Goal: Task Accomplishment & Management: Use online tool/utility

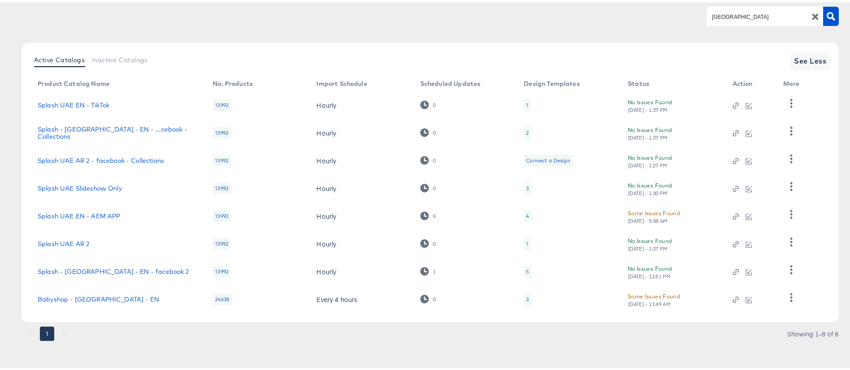
scroll to position [75, 0]
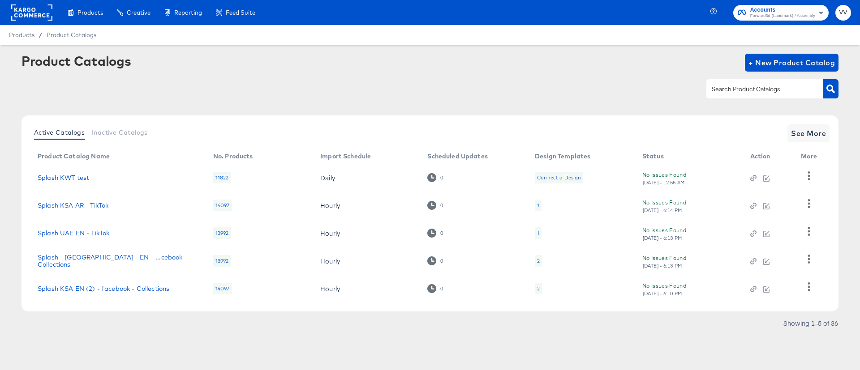
click at [20, 20] on rect at bounding box center [31, 12] width 41 height 16
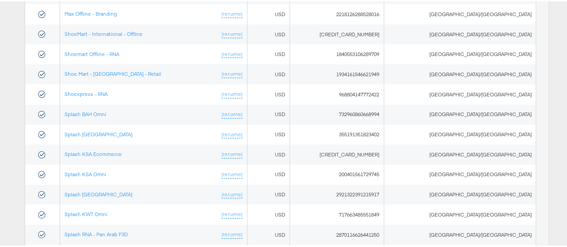
scroll to position [601, 0]
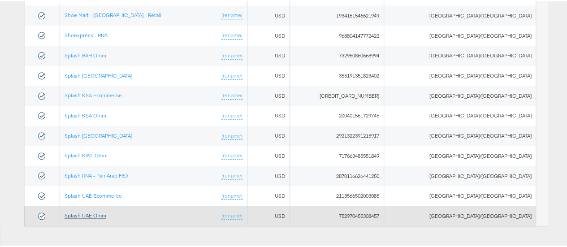
click at [106, 210] on link "Splash UAE Omni" at bounding box center [85, 213] width 42 height 7
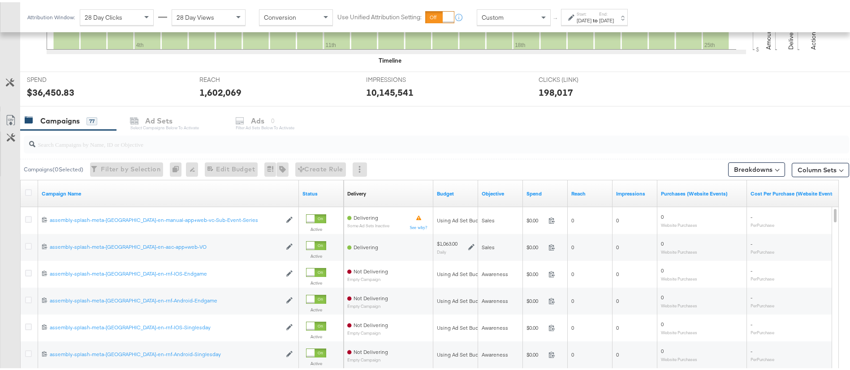
scroll to position [299, 0]
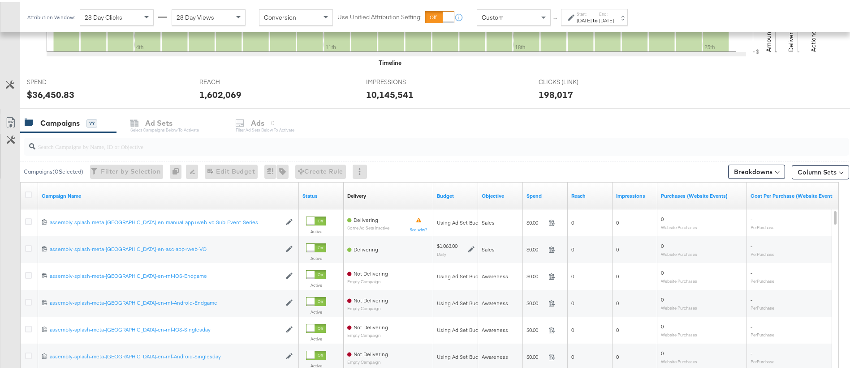
click at [206, 145] on input "search" at bounding box center [404, 140] width 738 height 17
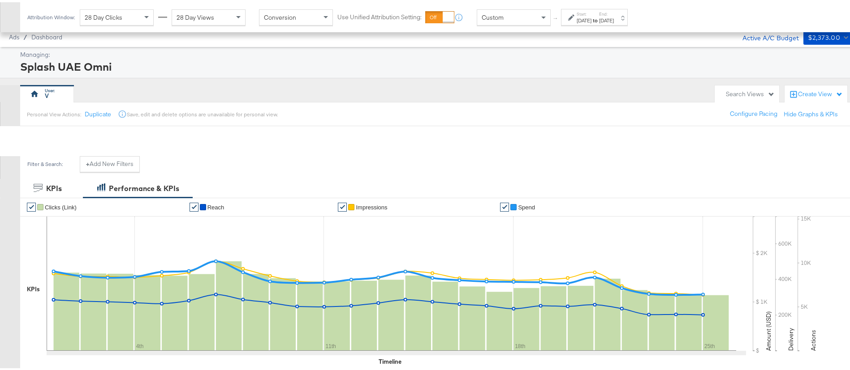
scroll to position [336, 0]
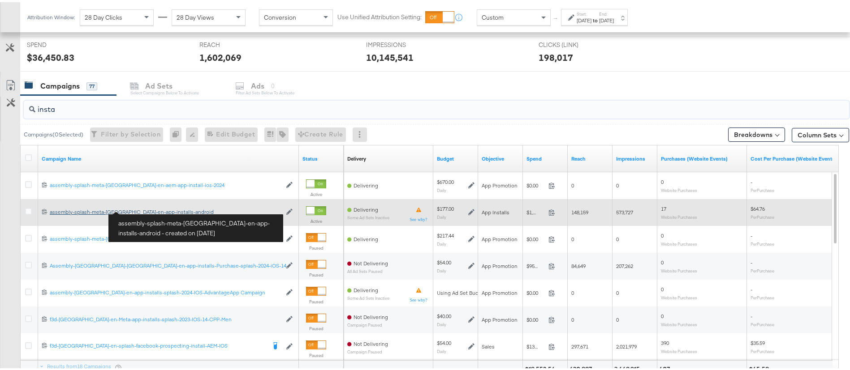
type input "insta"
click at [142, 208] on div "assembly-splash-meta-uae-en-app-installs-android assembly-splash-meta-uae-en-ap…" at bounding box center [166, 209] width 232 height 7
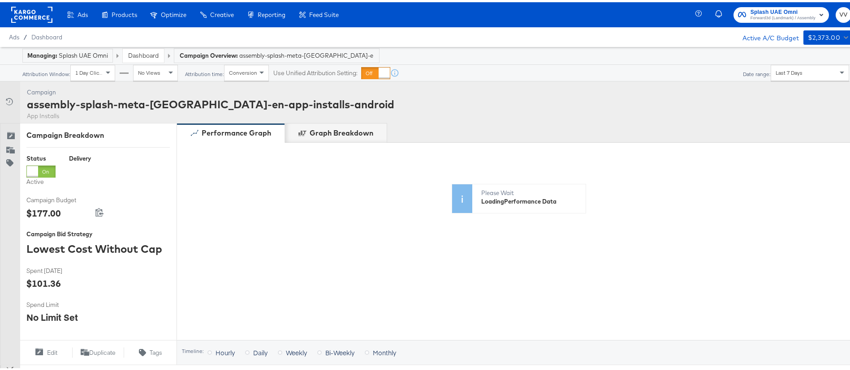
scroll to position [324, 0]
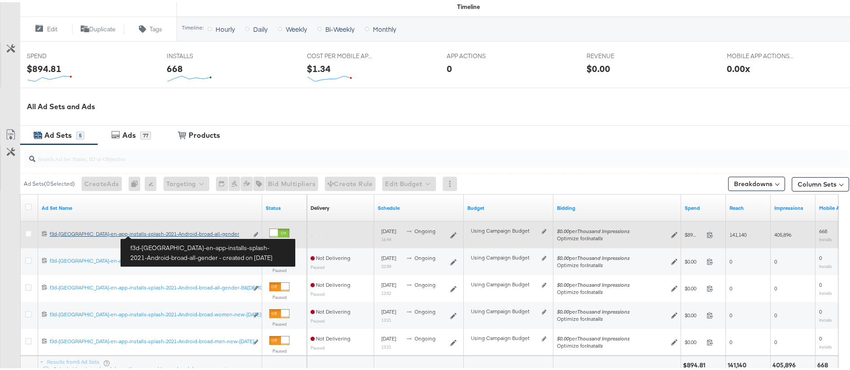
click at [154, 233] on div "f3d-uae-en-app-installs-splash-2021-Android-broad-all-gender f3d-uae-en-app-ins…" at bounding box center [149, 231] width 198 height 7
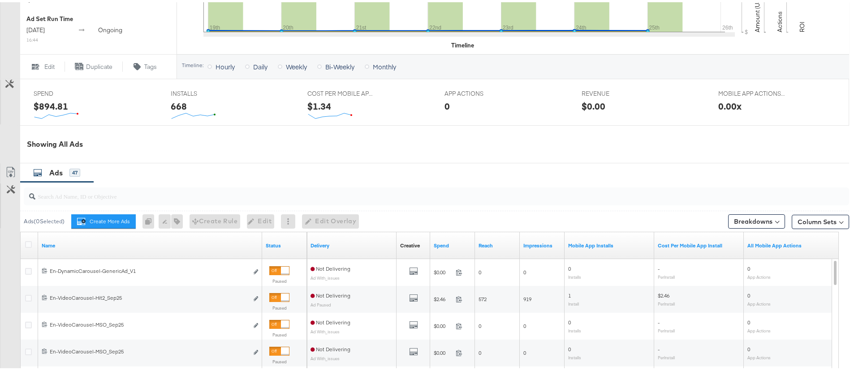
scroll to position [397, 0]
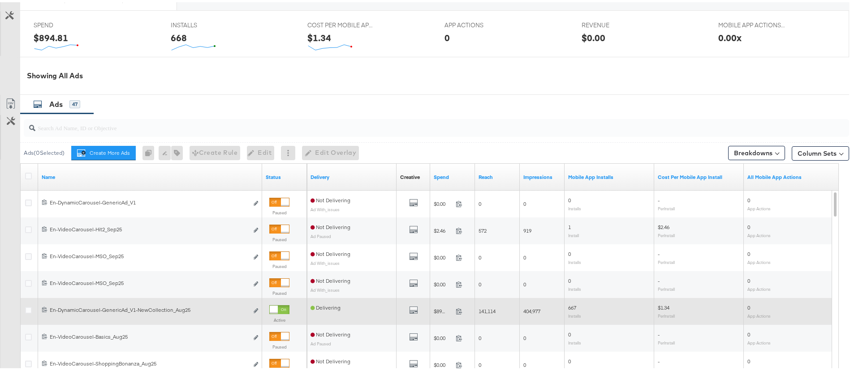
click at [253, 311] on div "Edit ad" at bounding box center [253, 309] width 10 height 9
click at [255, 310] on icon "link" at bounding box center [255, 308] width 4 height 5
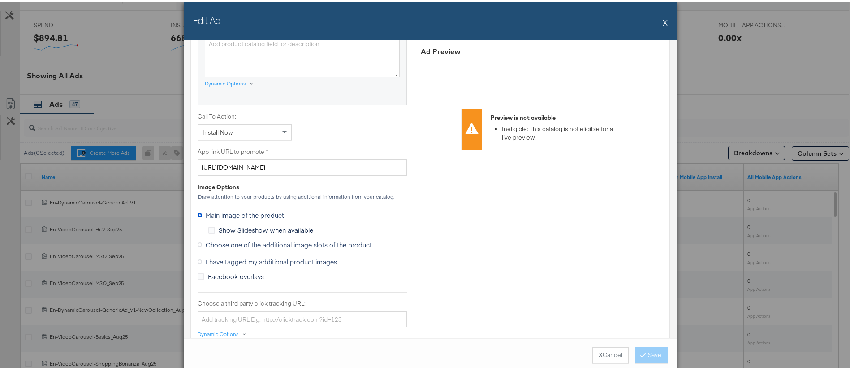
scroll to position [619, 0]
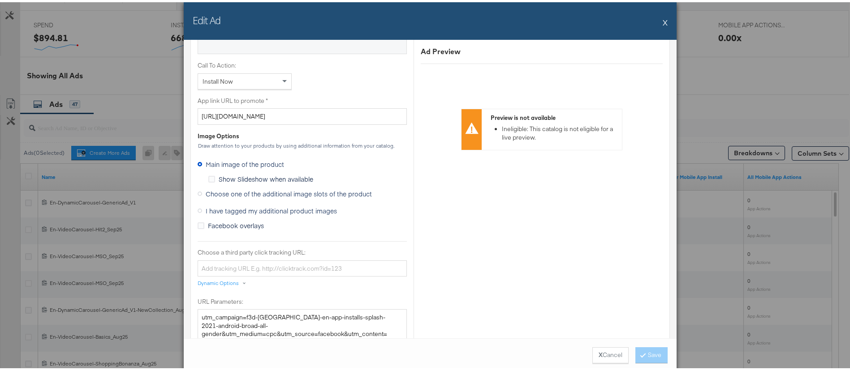
click at [302, 193] on span "Choose one of the additional image slots of the product" at bounding box center [289, 191] width 166 height 9
click at [0, 0] on input "Choose one of the additional image slots of the product" at bounding box center [0, 0] width 0 height 0
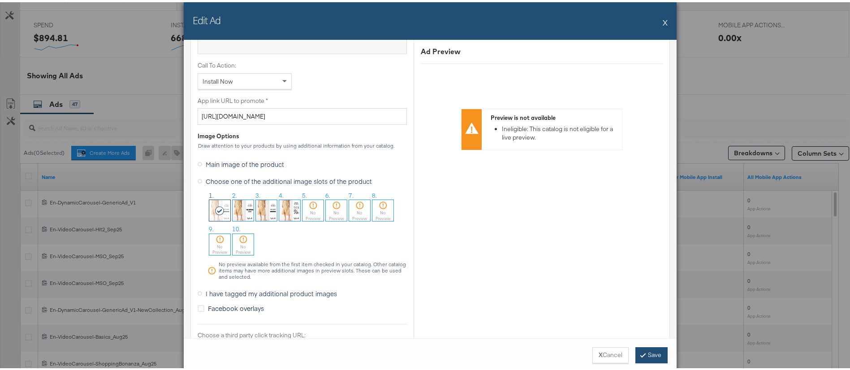
click at [642, 355] on button "Save" at bounding box center [651, 353] width 32 height 16
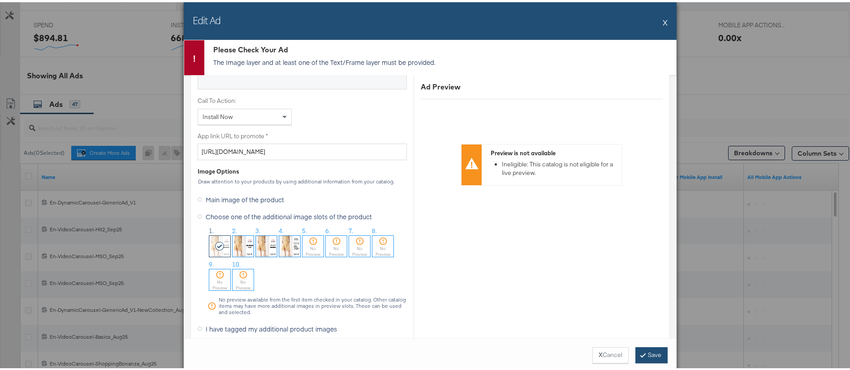
click at [646, 350] on button "Save" at bounding box center [651, 353] width 32 height 16
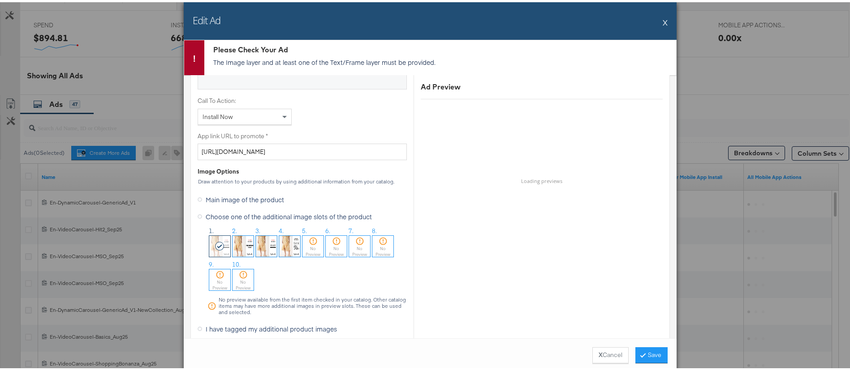
click at [657, 22] on div "Edit Ad X" at bounding box center [430, 19] width 493 height 38
click at [662, 17] on button "X" at bounding box center [664, 20] width 5 height 18
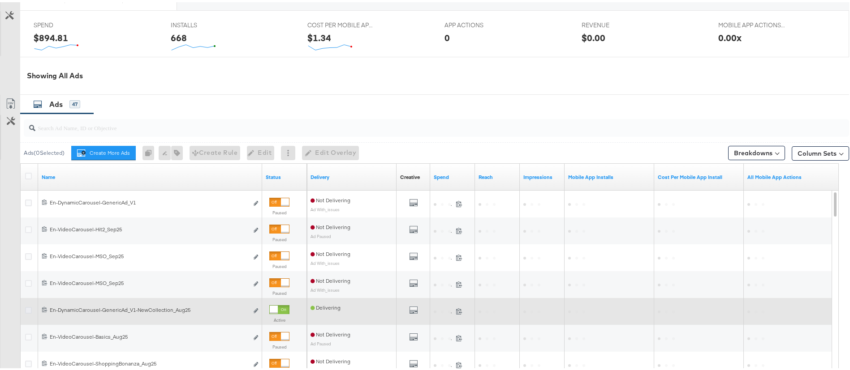
click at [29, 309] on icon at bounding box center [28, 308] width 7 height 7
click at [0, 0] on input "checkbox" at bounding box center [0, 0] width 0 height 0
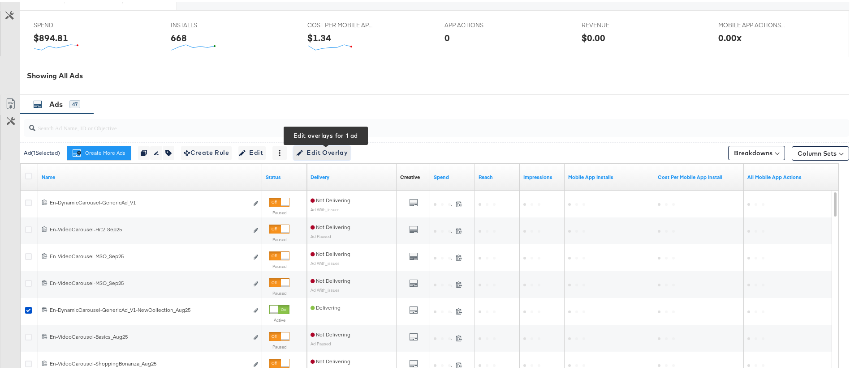
click at [311, 150] on span "Edit Overlay Edit overlays for 1 ad" at bounding box center [322, 150] width 52 height 11
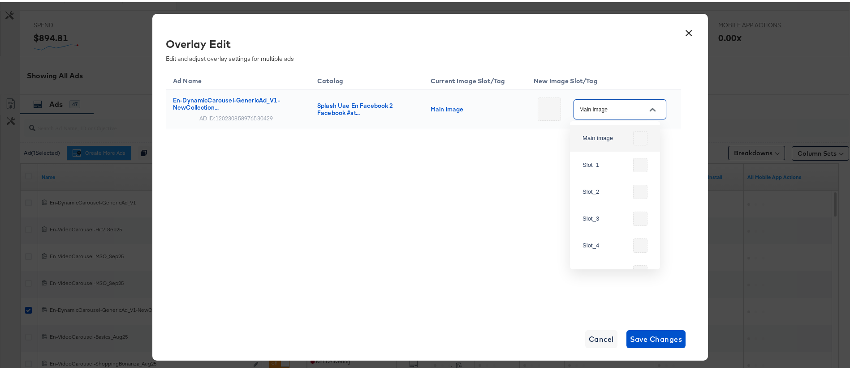
click at [589, 110] on input "Main image" at bounding box center [612, 108] width 71 height 10
click at [595, 159] on div "Slot_1" at bounding box center [605, 163] width 47 height 9
type input "Slot_1"
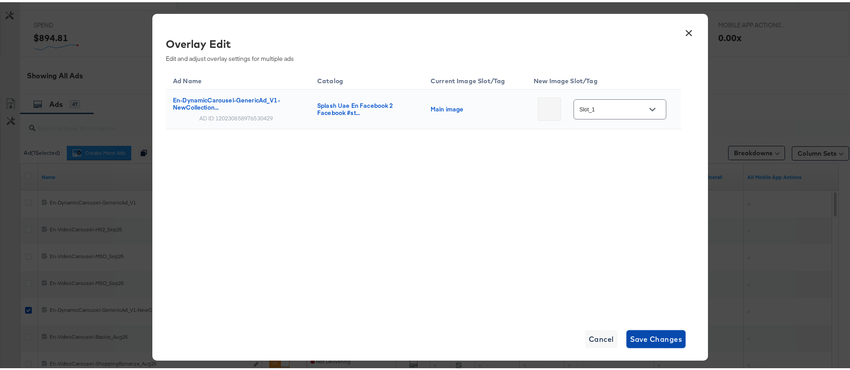
click at [639, 331] on span "Save Changes" at bounding box center [656, 337] width 52 height 13
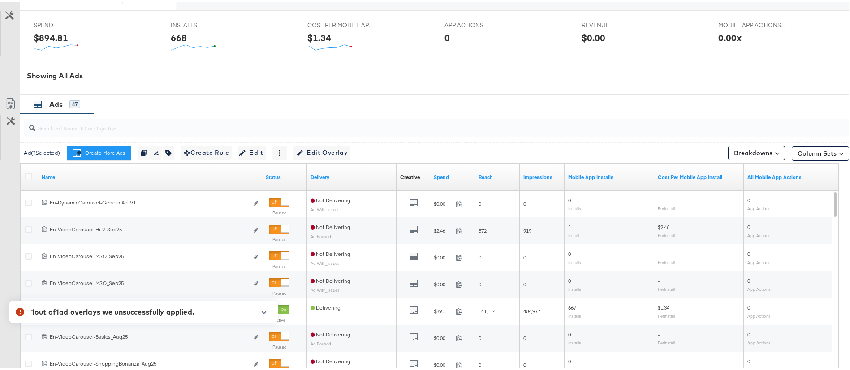
click at [472, 146] on div "Ad ( 1 Selected) Create More Ads Create more ads for this ad set Duplicate 1 ad…" at bounding box center [434, 150] width 829 height 21
click at [413, 145] on div "Ad ( 1 Selected) Create More Ads Create more ads for this ad set Duplicate 1 ad…" at bounding box center [434, 150] width 829 height 21
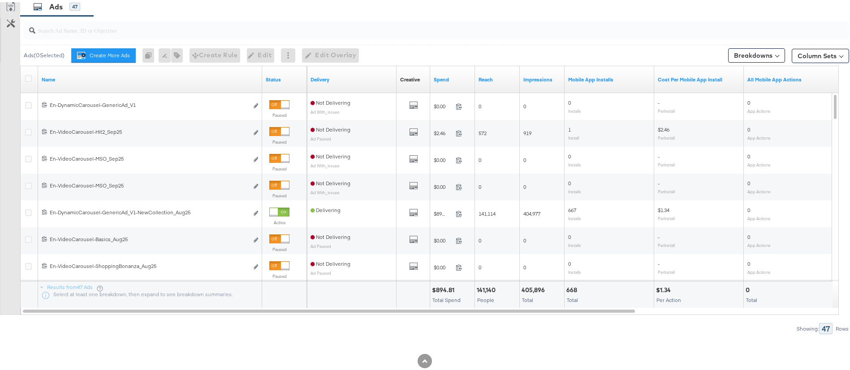
scroll to position [497, 0]
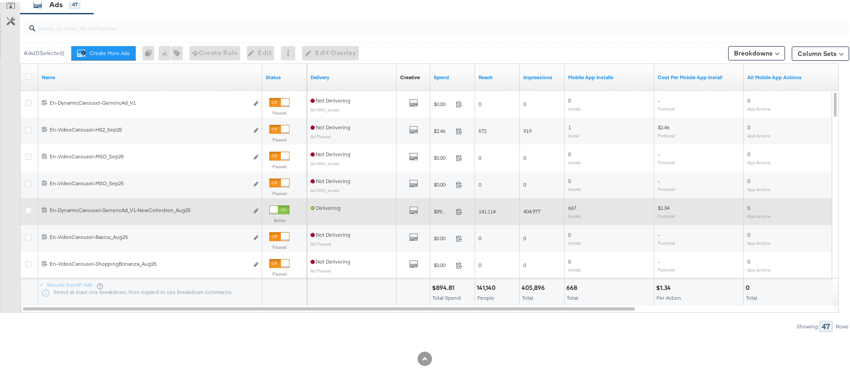
click at [252, 208] on div "Edit ad" at bounding box center [253, 209] width 10 height 9
click at [254, 208] on icon "link" at bounding box center [255, 208] width 4 height 5
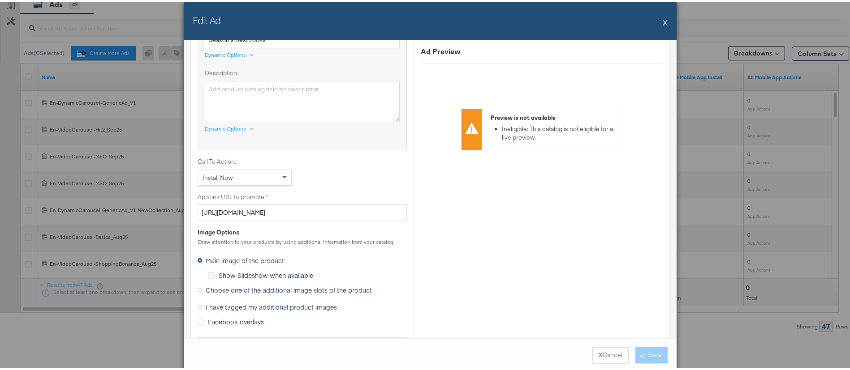
scroll to position [568, 0]
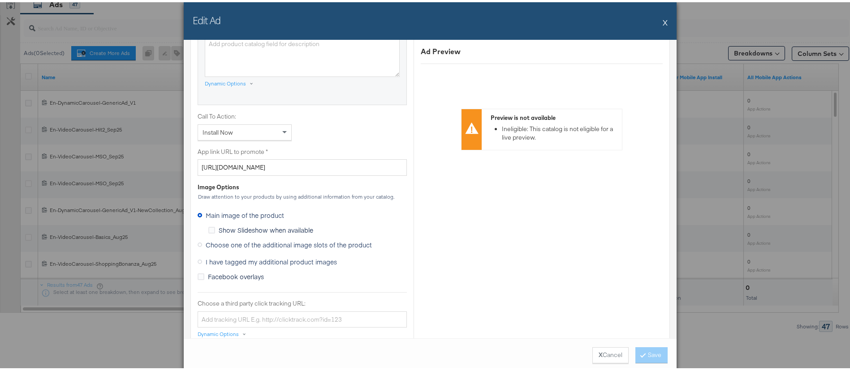
click at [288, 245] on span "Choose one of the additional image slots of the product" at bounding box center [289, 242] width 166 height 9
click at [0, 0] on input "Choose one of the additional image slots of the product" at bounding box center [0, 0] width 0 height 0
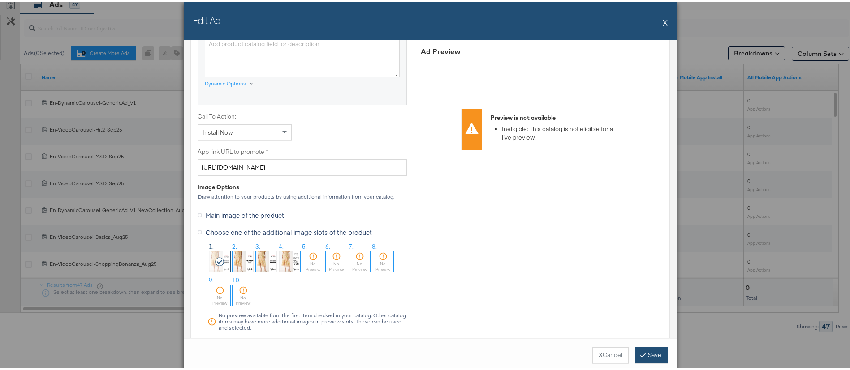
click at [641, 348] on button "Save" at bounding box center [651, 353] width 32 height 16
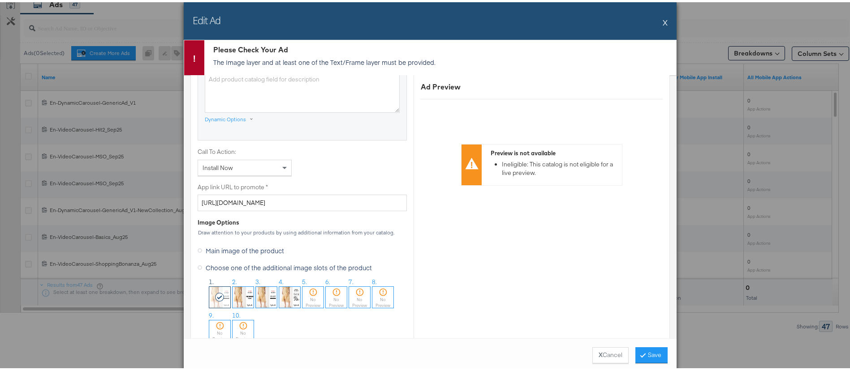
click at [662, 19] on button "X" at bounding box center [664, 20] width 5 height 18
